Goal: Information Seeking & Learning: Find specific fact

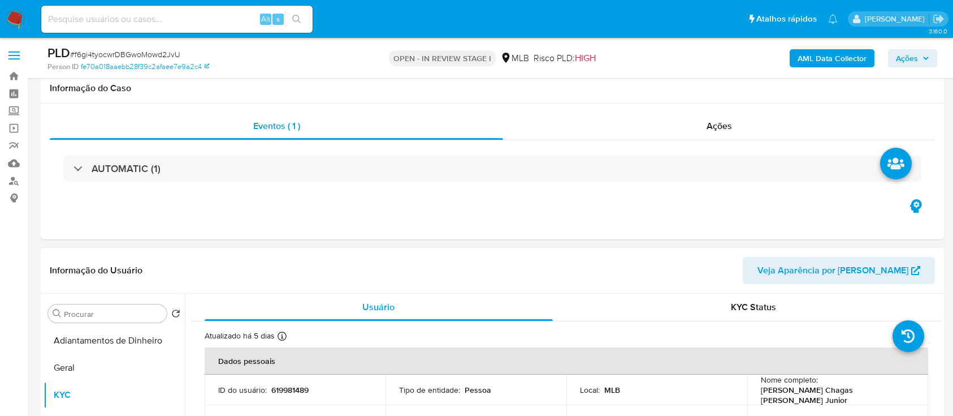
scroll to position [150, 0]
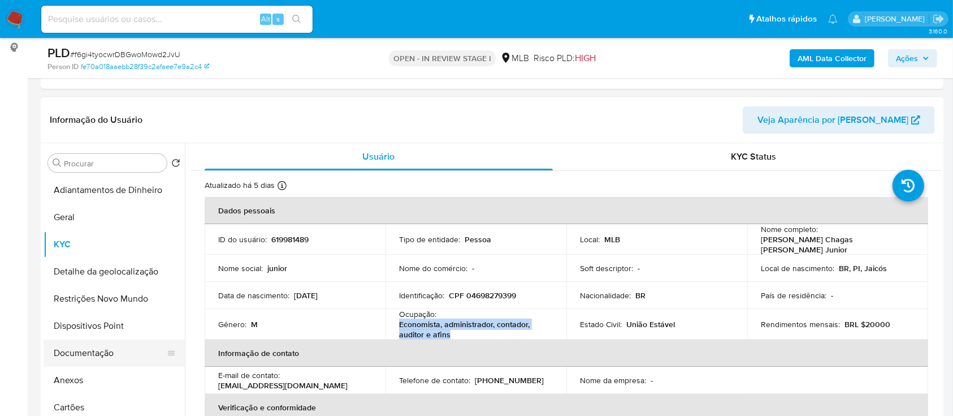
click at [96, 349] on button "Documentação" at bounding box center [110, 352] width 132 height 27
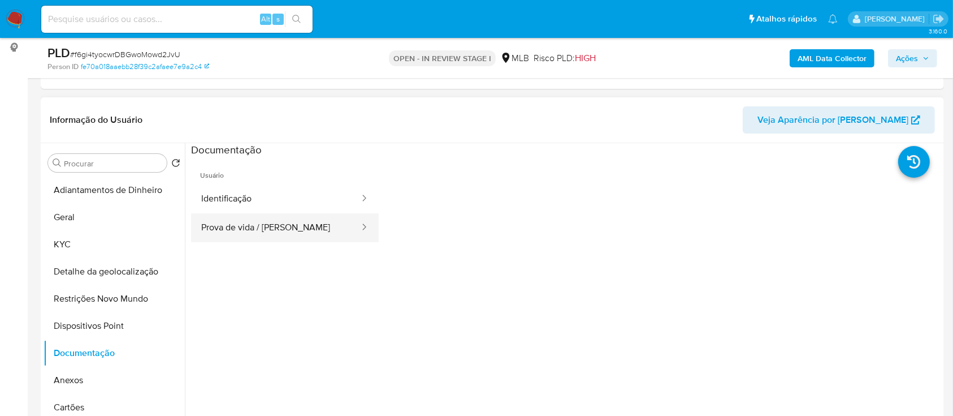
click at [275, 225] on button "Prova de vida / [PERSON_NAME]" at bounding box center [276, 227] width 170 height 29
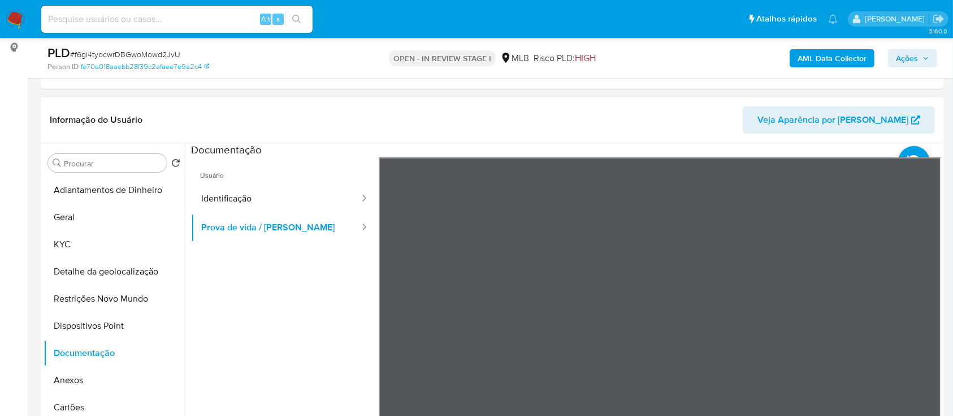
drag, startPoint x: 275, startPoint y: 225, endPoint x: 251, endPoint y: 314, distance: 92.4
click at [251, 314] on ul "Usuário Identificação Prova de vida / Selfie" at bounding box center [285, 320] width 188 height 326
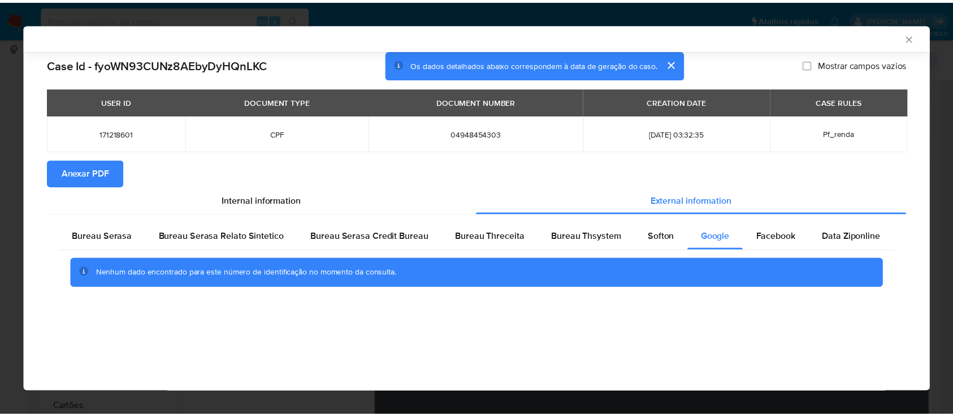
scroll to position [38, 0]
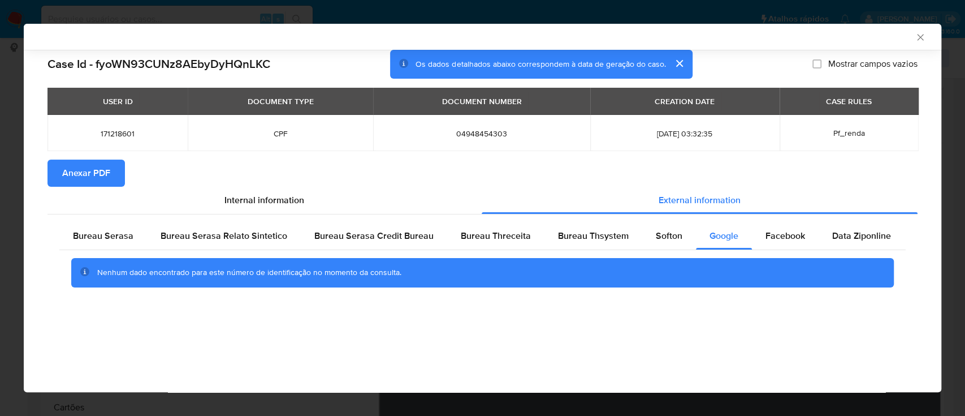
click at [923, 36] on icon "Fechar a janela" at bounding box center [920, 37] width 11 height 11
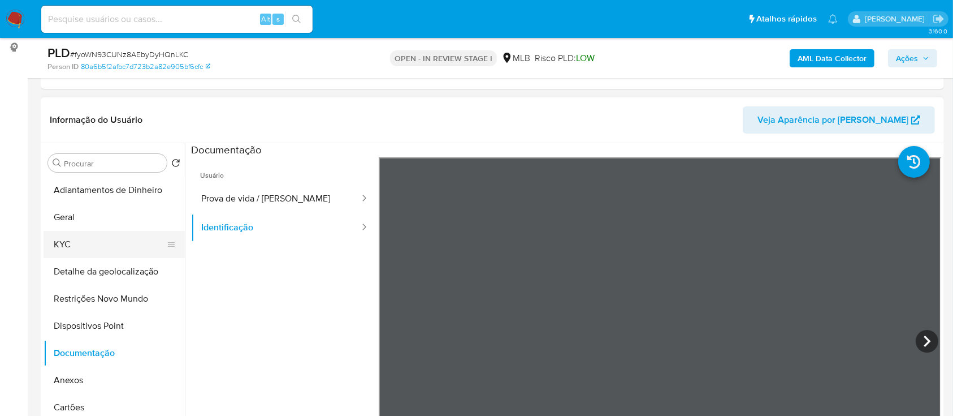
click at [69, 235] on button "KYC" at bounding box center [110, 244] width 132 height 27
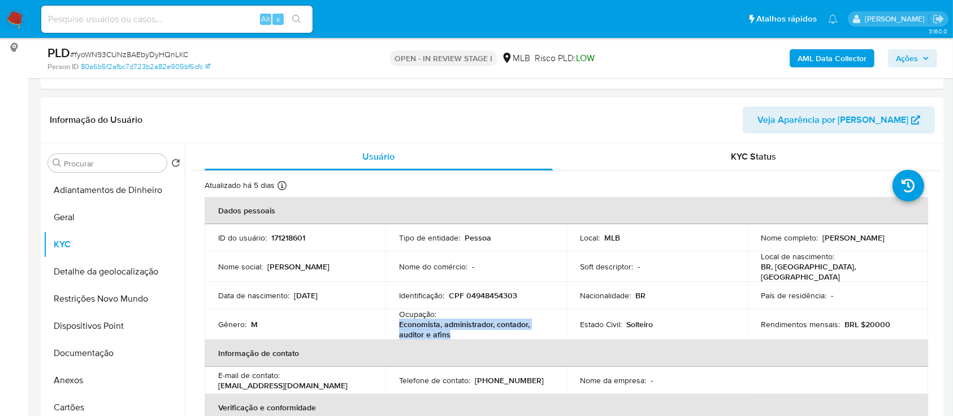
drag, startPoint x: 452, startPoint y: 331, endPoint x: 399, endPoint y: 321, distance: 54.0
click at [399, 321] on p "Economista, administrador, contador, auditor e afins" at bounding box center [473, 329] width 149 height 20
copy p "Economista, administrador, contador, auditor e afins"
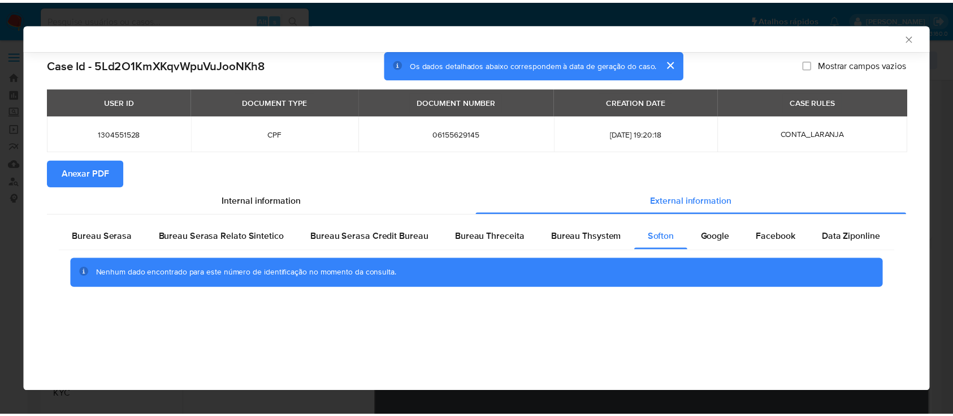
scroll to position [150, 0]
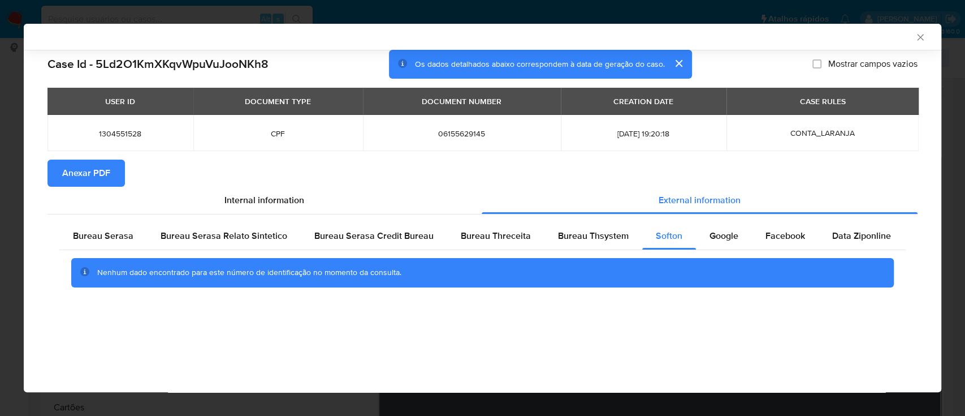
click at [921, 42] on div "AML Data Collector" at bounding box center [483, 37] width 918 height 26
click at [920, 37] on icon "Fechar a janela" at bounding box center [920, 37] width 6 height 6
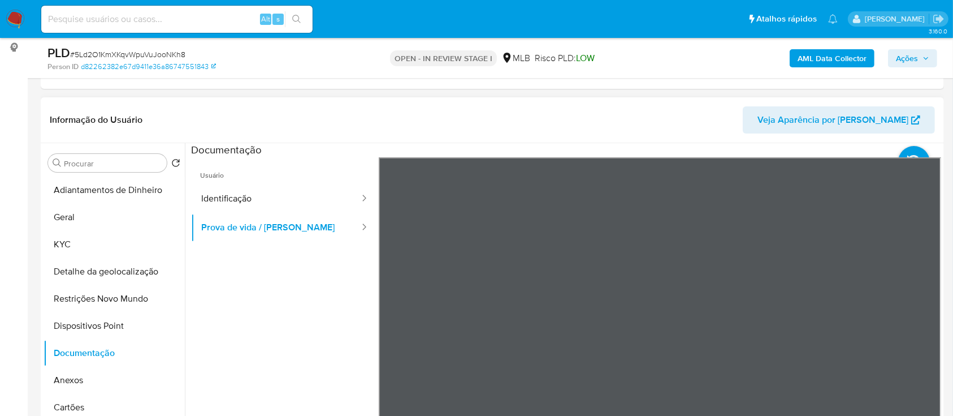
drag, startPoint x: 690, startPoint y: 124, endPoint x: 450, endPoint y: 118, distance: 239.8
click at [689, 124] on header "Informação do Usuário Veja Aparência por Pessoa" at bounding box center [492, 119] width 885 height 27
click at [84, 241] on button "KYC" at bounding box center [110, 244] width 132 height 27
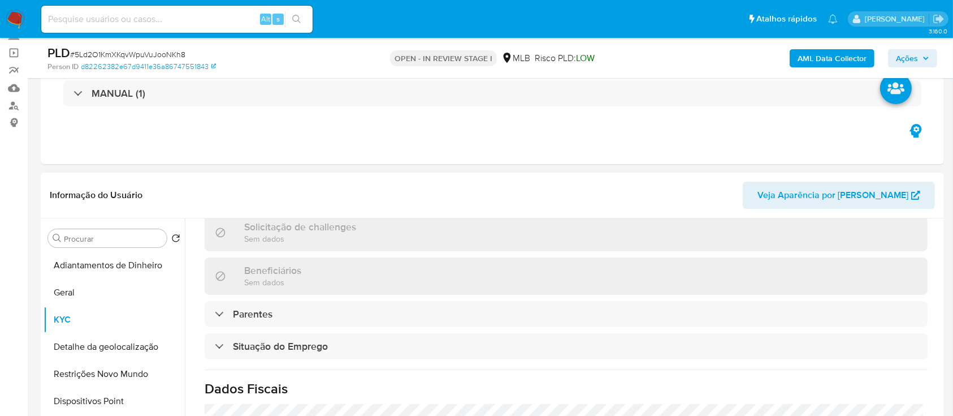
scroll to position [492, 0]
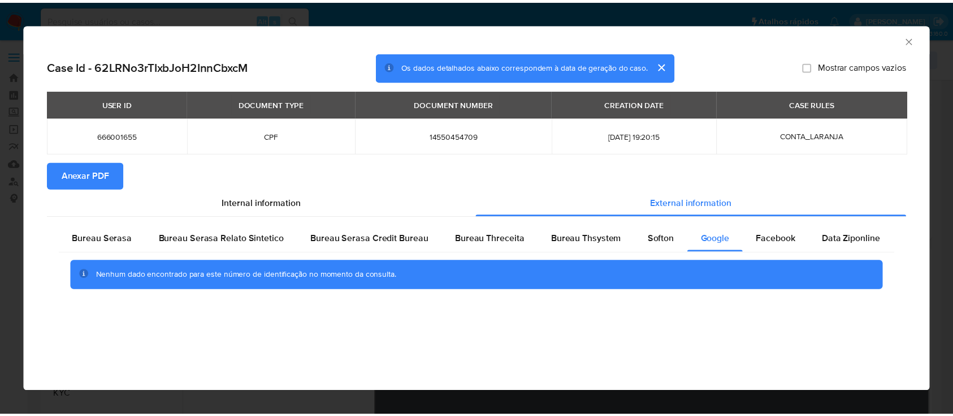
scroll to position [150, 0]
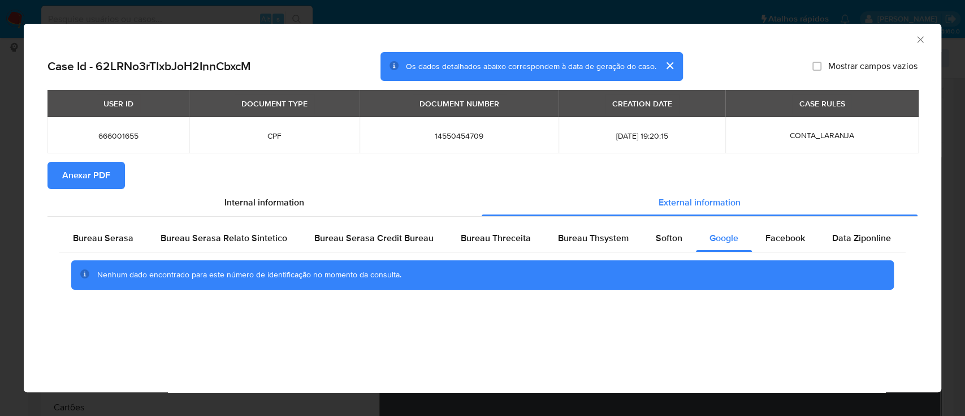
click at [921, 41] on icon "Fechar a janela" at bounding box center [920, 39] width 11 height 11
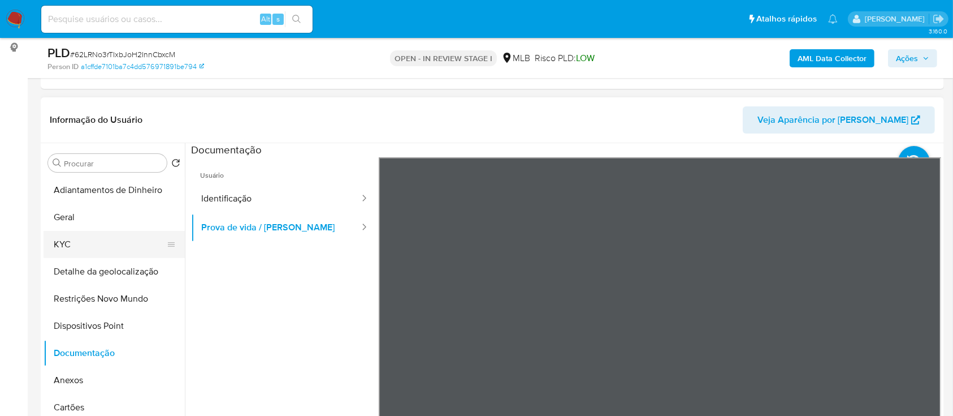
click at [90, 247] on button "KYC" at bounding box center [110, 244] width 132 height 27
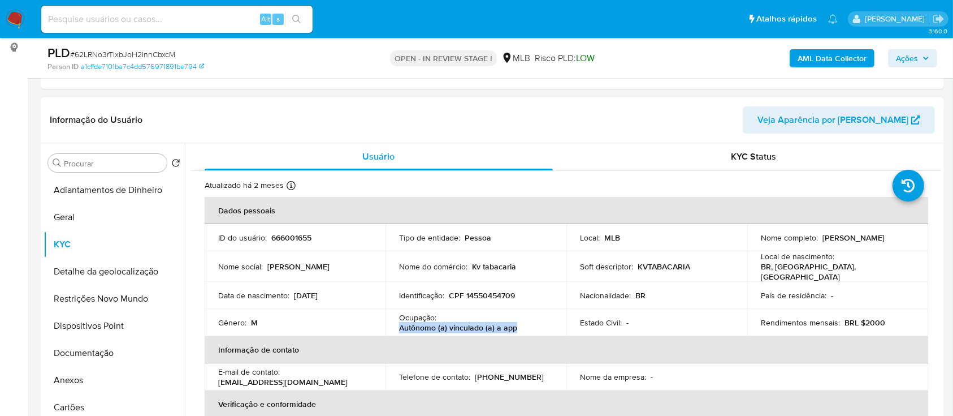
drag, startPoint x: 519, startPoint y: 325, endPoint x: 396, endPoint y: 320, distance: 122.2
click at [395, 320] on td "Ocupação : Autônomo (a) vinculado (a) a app" at bounding box center [476, 322] width 181 height 27
copy p "Autônomo (a) vinculado (a) a app"
click at [67, 218] on button "Geral" at bounding box center [110, 217] width 132 height 27
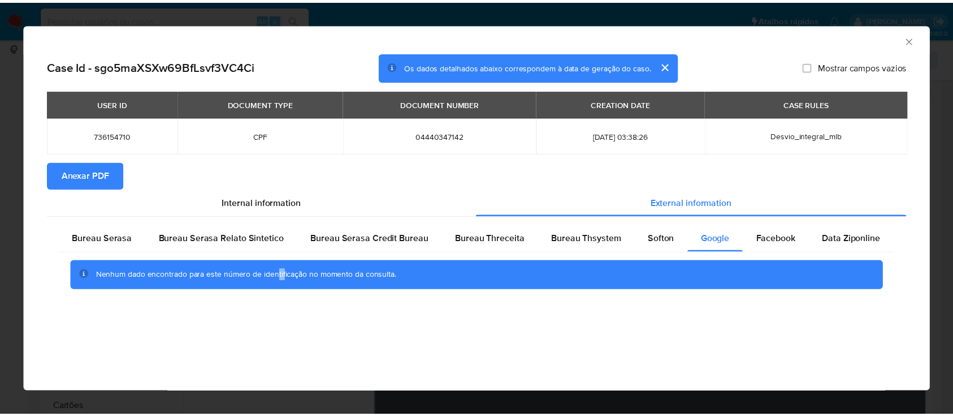
scroll to position [75, 0]
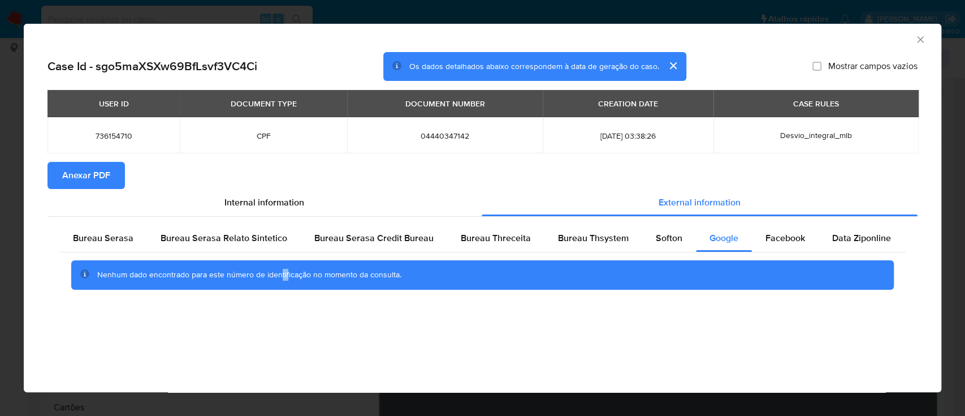
click at [920, 40] on icon "Fechar a janela" at bounding box center [920, 39] width 6 height 6
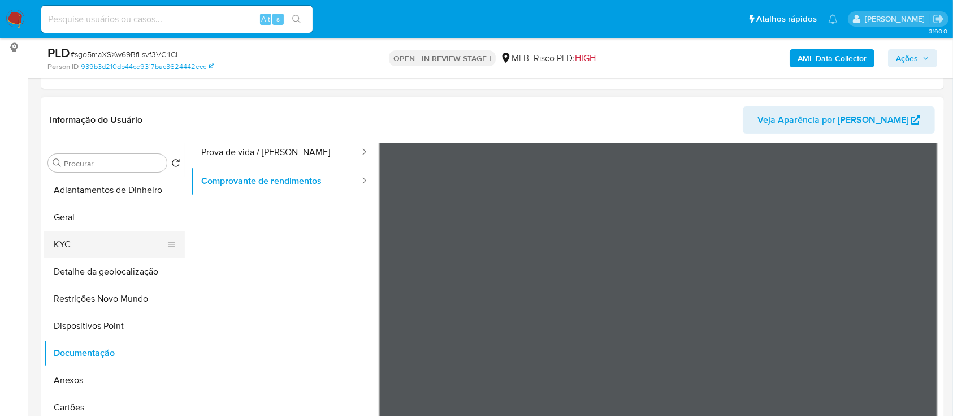
click at [66, 239] on button "KYC" at bounding box center [110, 244] width 132 height 27
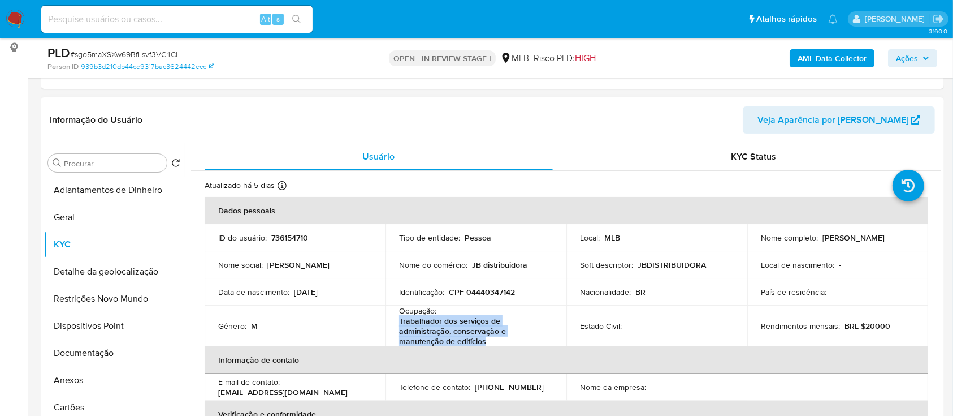
drag, startPoint x: 489, startPoint y: 340, endPoint x: 398, endPoint y: 323, distance: 92.5
click at [399, 323] on p "Trabalhador dos serviços de administração, conservação e manutenção de edifícios" at bounding box center [473, 331] width 149 height 31
copy p "Trabalhador dos serviços de administração, conservação e manutenção de edifícios"
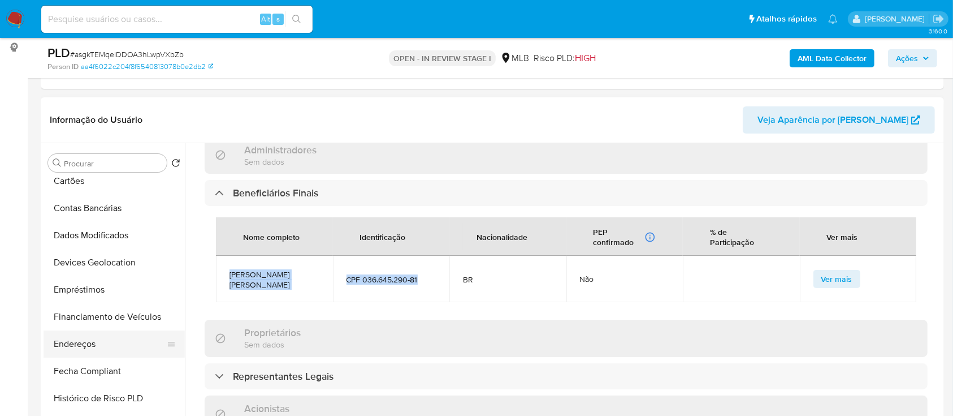
scroll to position [301, 0]
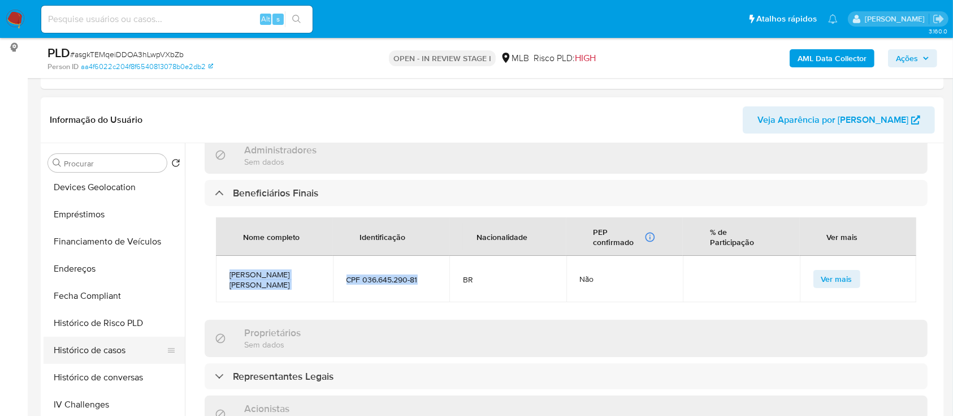
click at [115, 347] on button "Histórico de casos" at bounding box center [110, 349] width 132 height 27
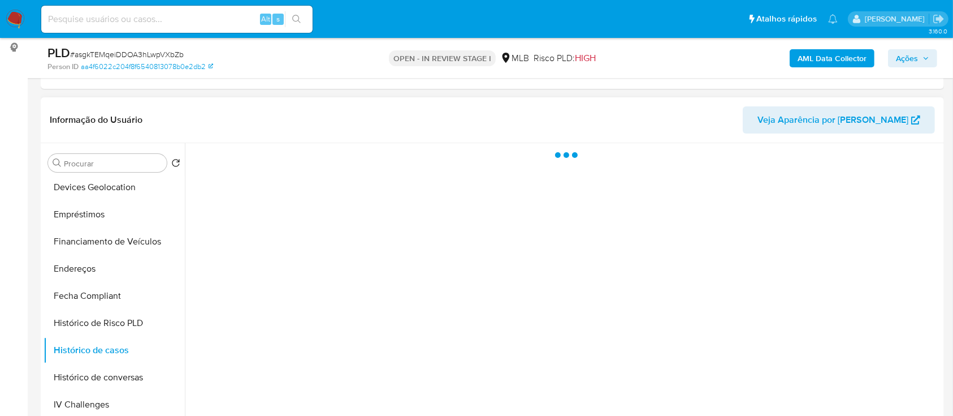
scroll to position [0, 0]
